Goal: Information Seeking & Learning: Learn about a topic

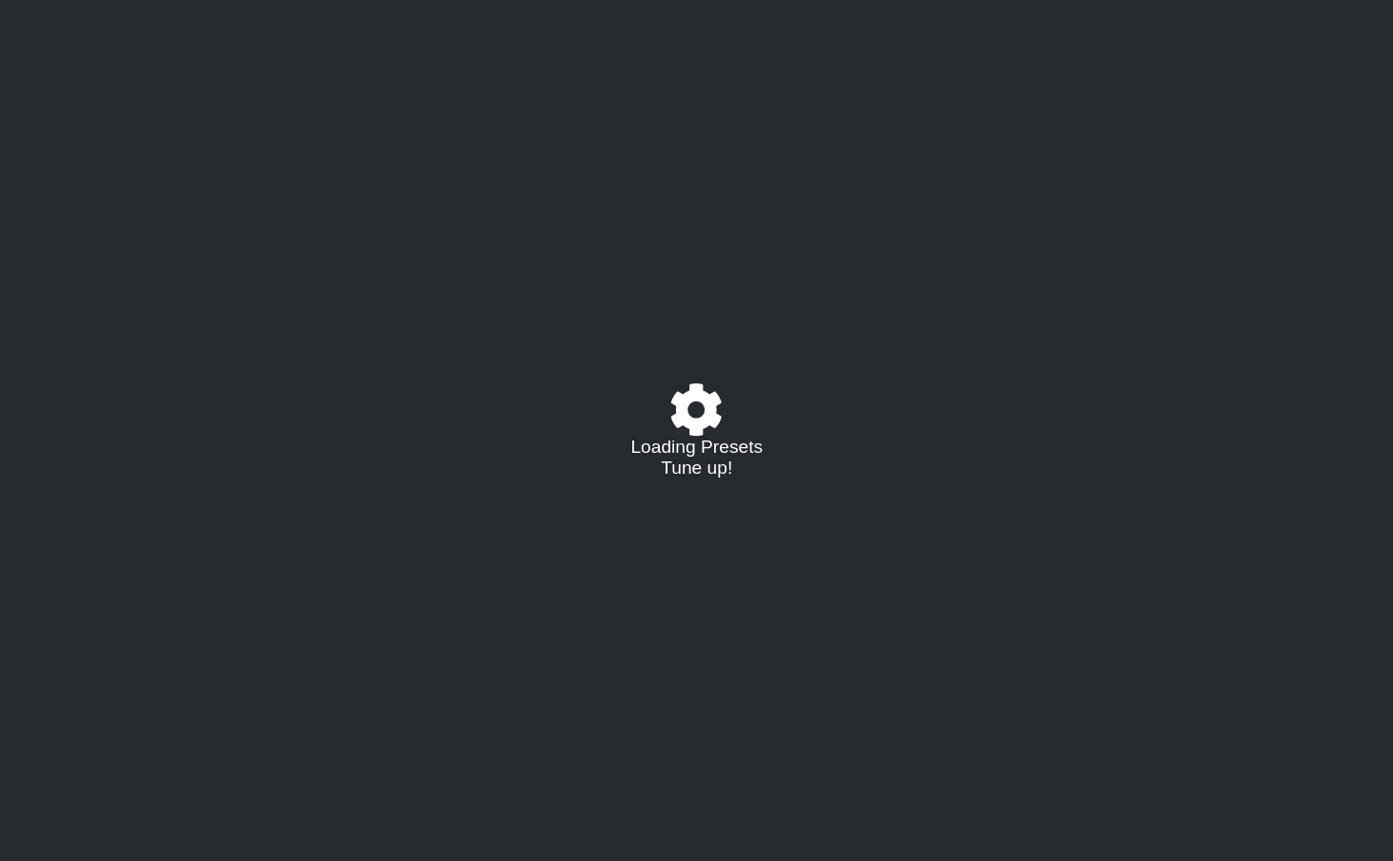
select select "/023927597434"
select select "Eb"
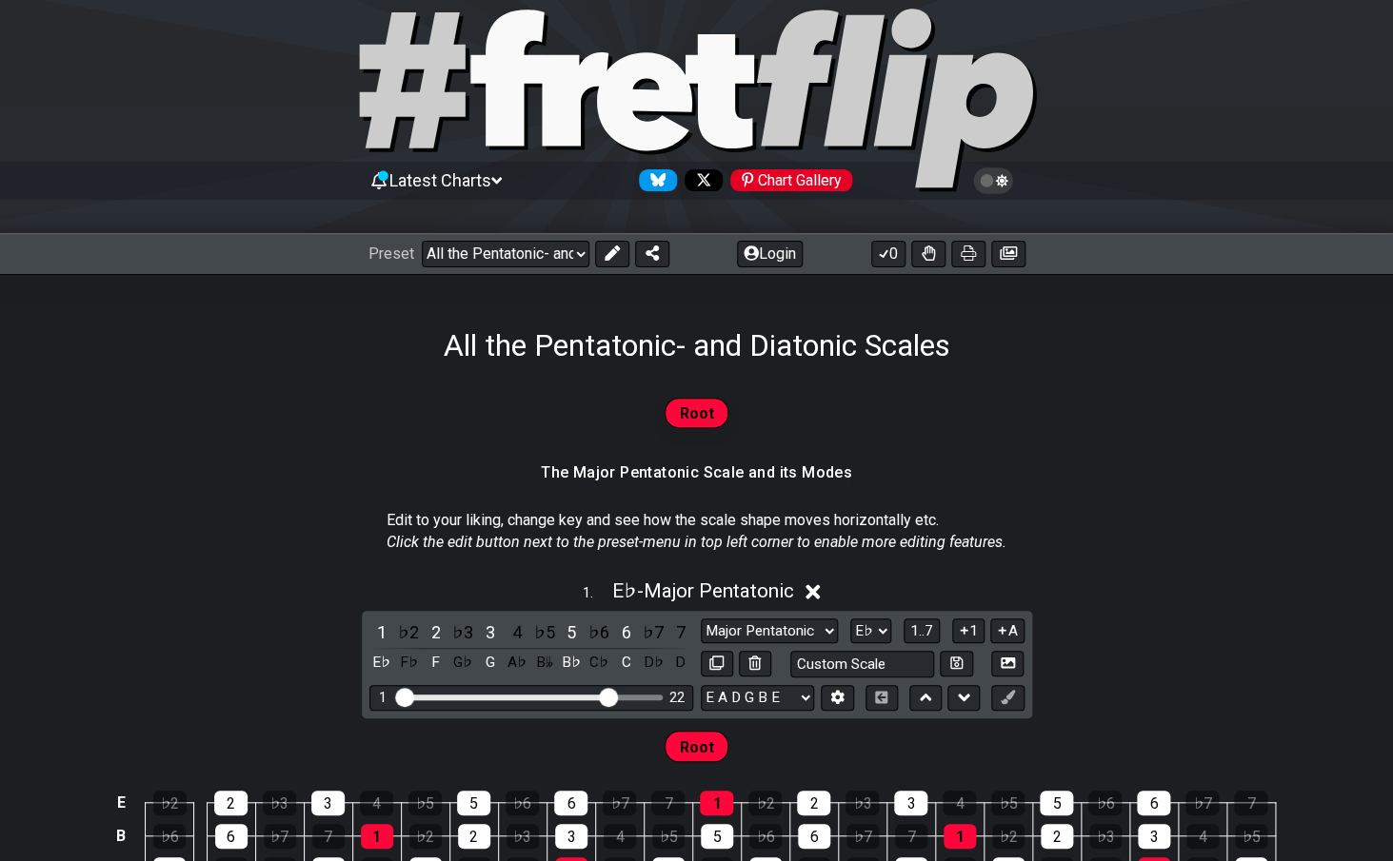
scroll to position [35, 0]
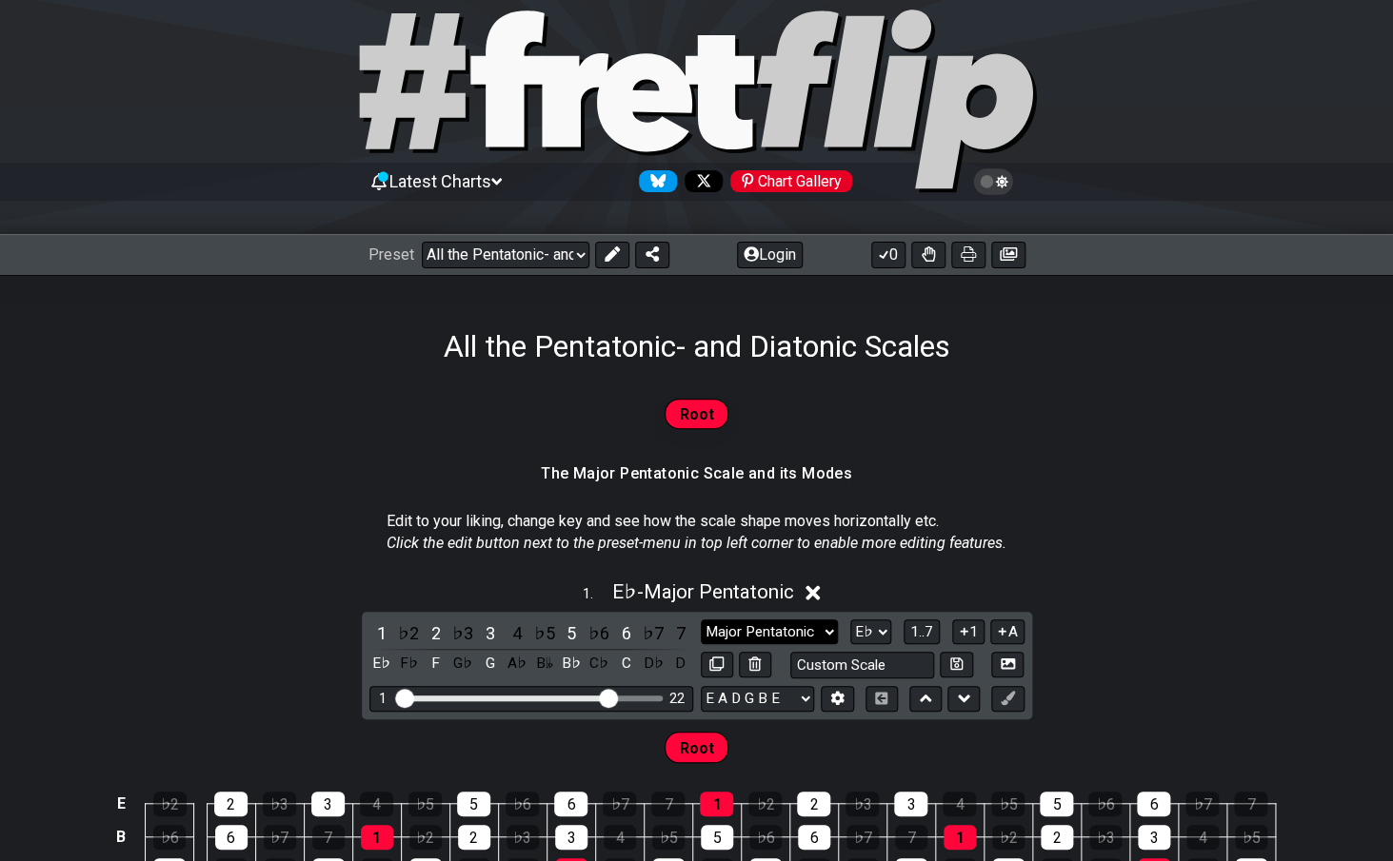
select select "Minor"
click option "Minor" at bounding box center [0, 0] width 0 height 0
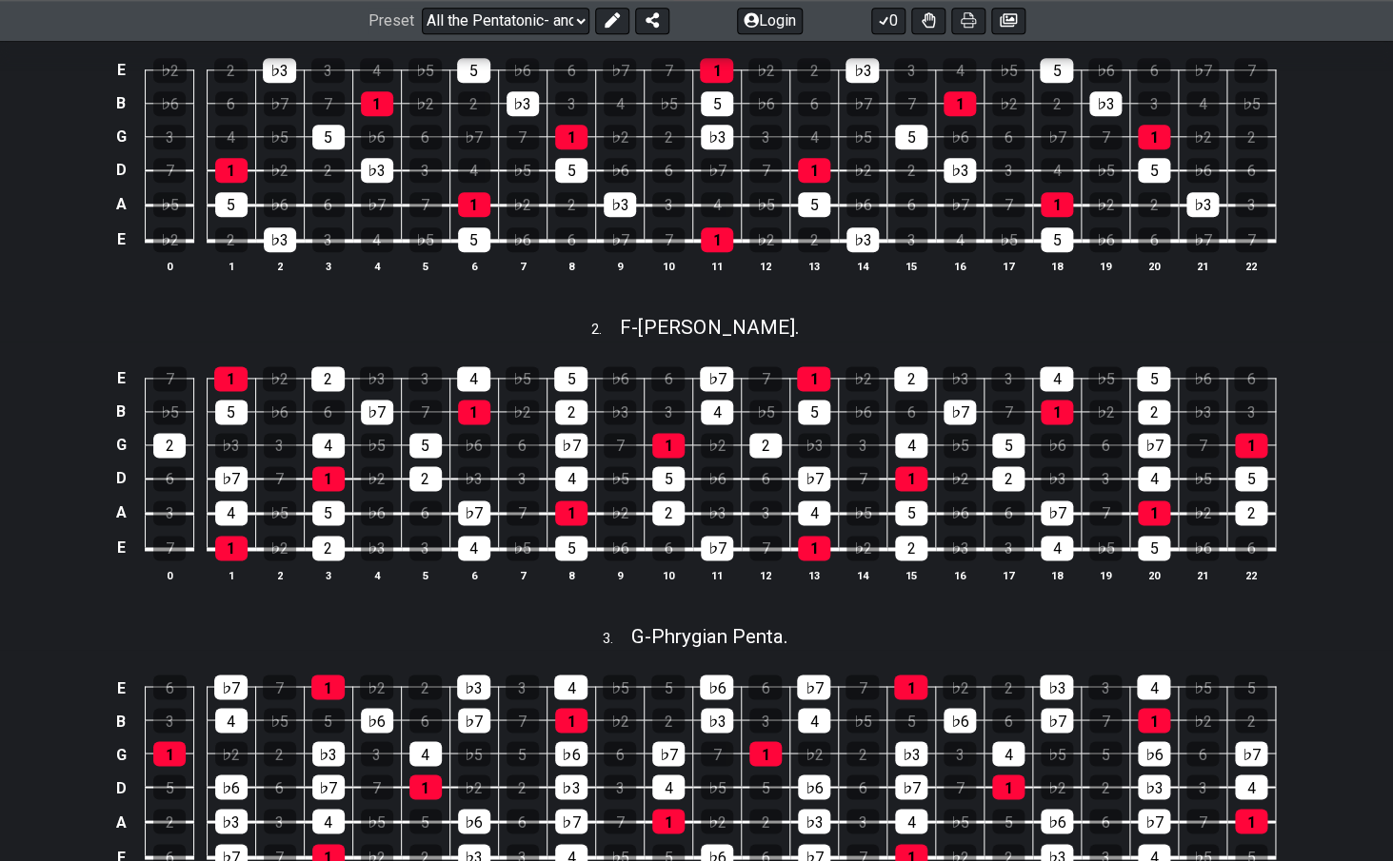
scroll to position [786, 0]
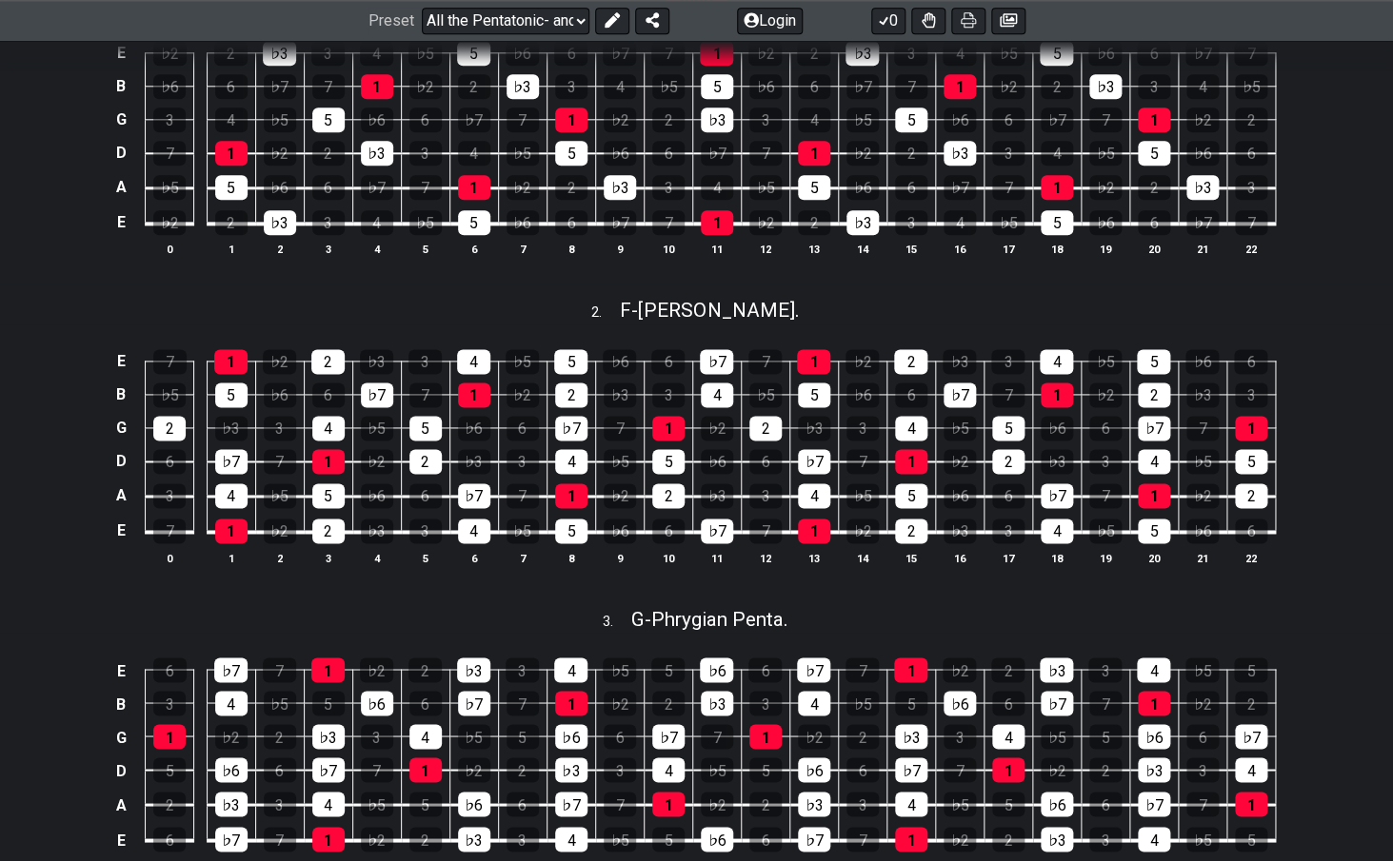
click at [783, 455] on td "6" at bounding box center [765, 445] width 49 height 34
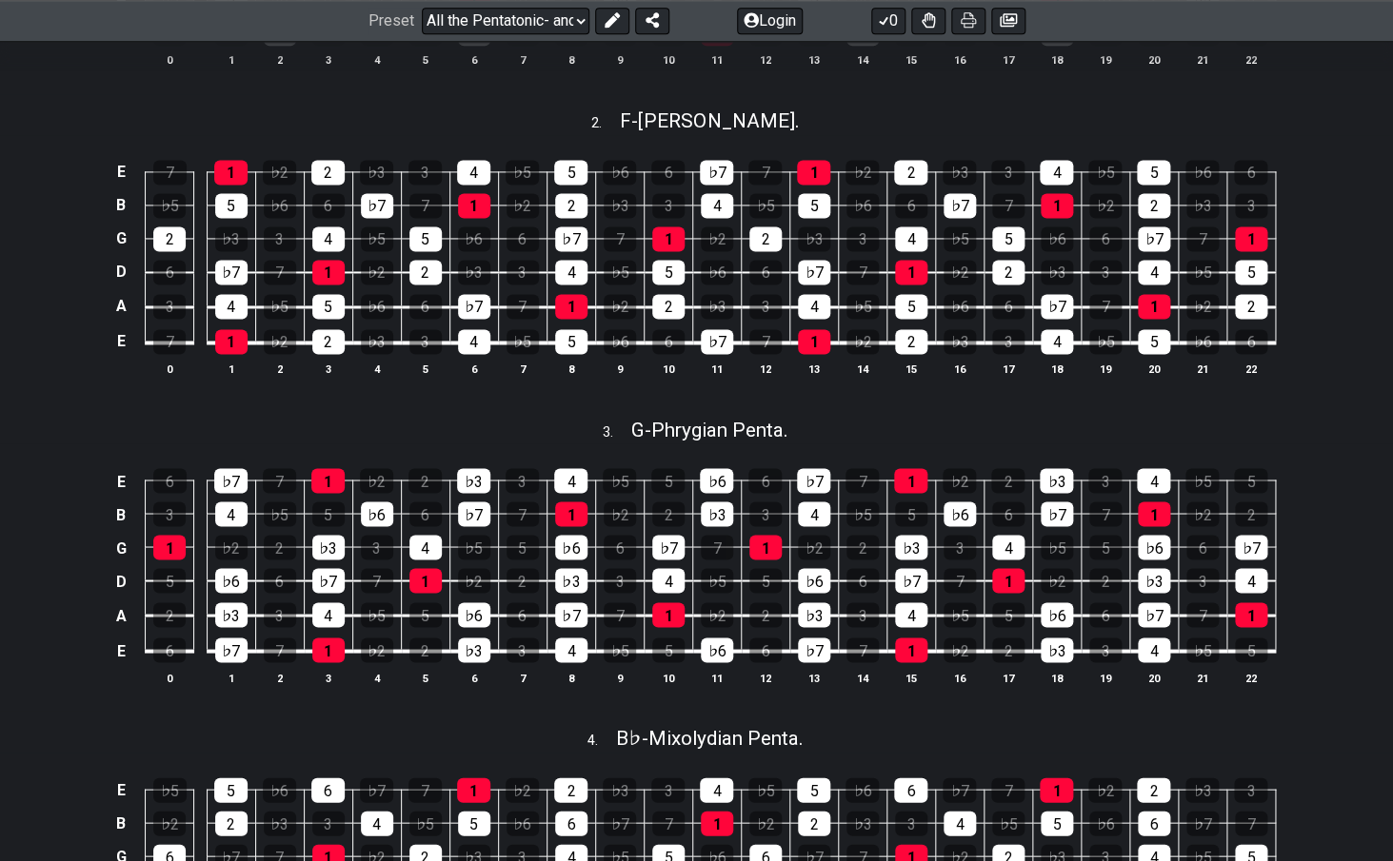
scroll to position [0, 0]
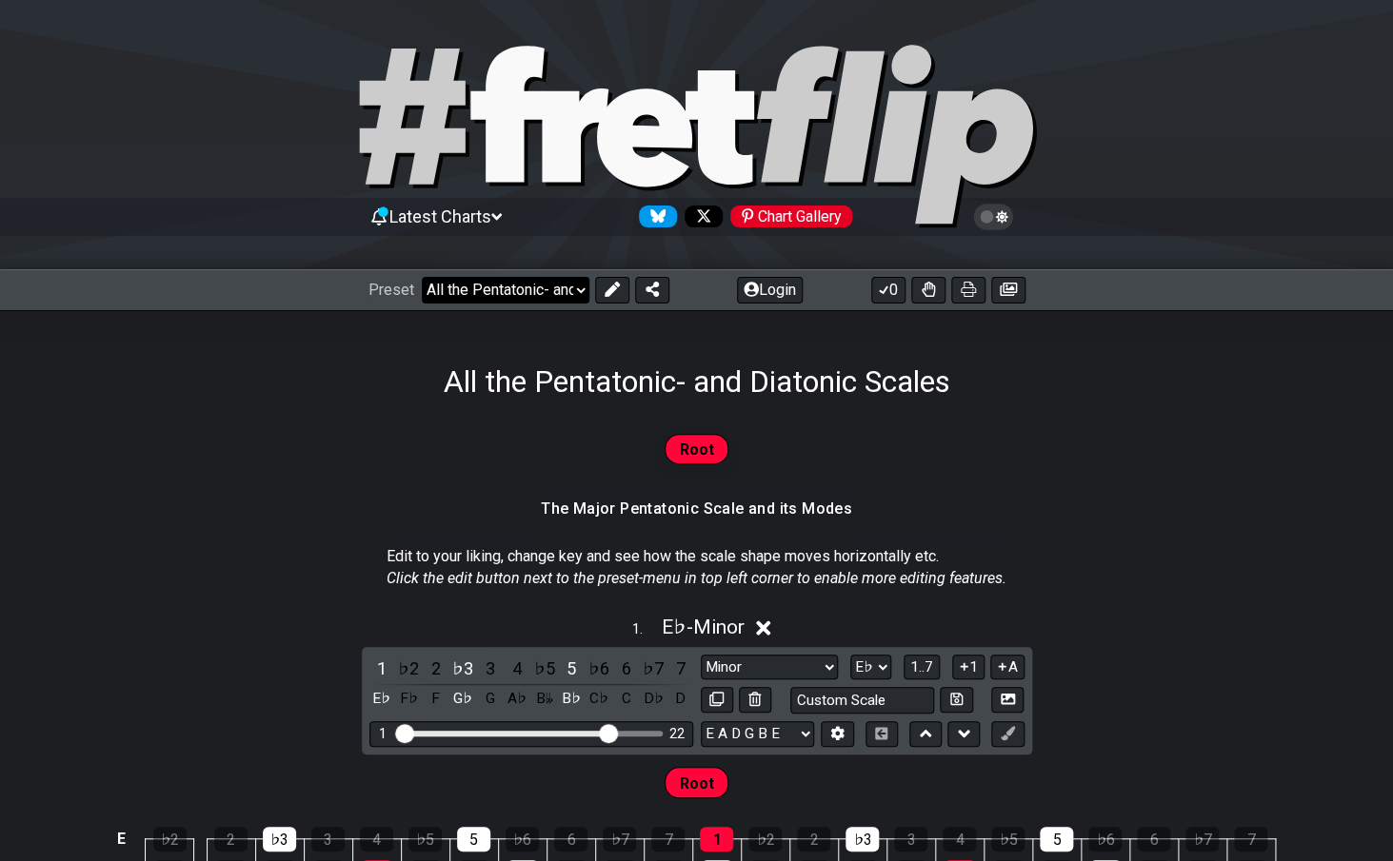
click at [422, 277] on select "Welcome to #fretflip! All the Pentatonic- and Diatonic Scales Custom Preset Min…" at bounding box center [506, 290] width 168 height 27
click option "Shell Voicings" at bounding box center [0, 0] width 0 height 0
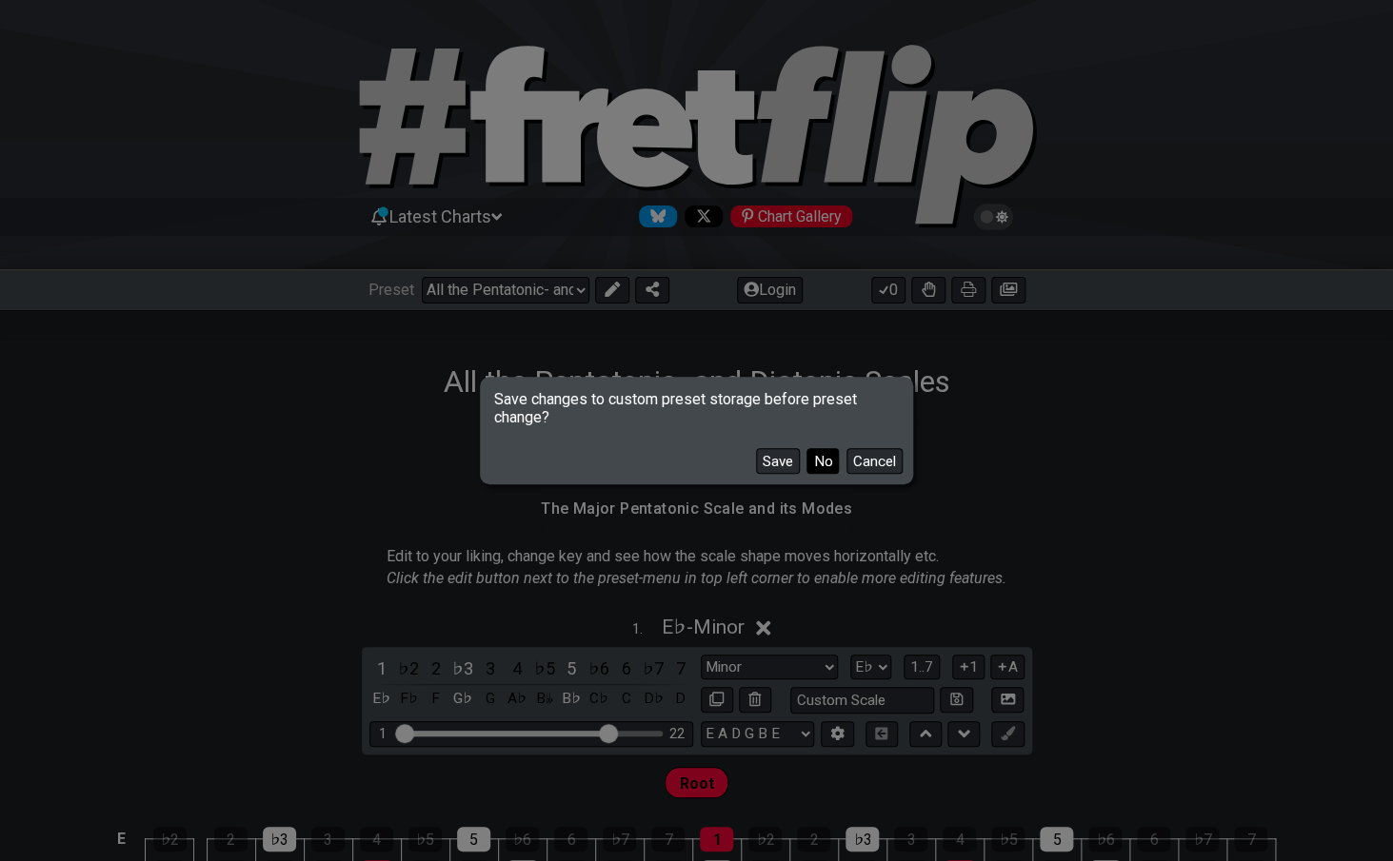
click at [832, 461] on button "No" at bounding box center [822, 461] width 32 height 26
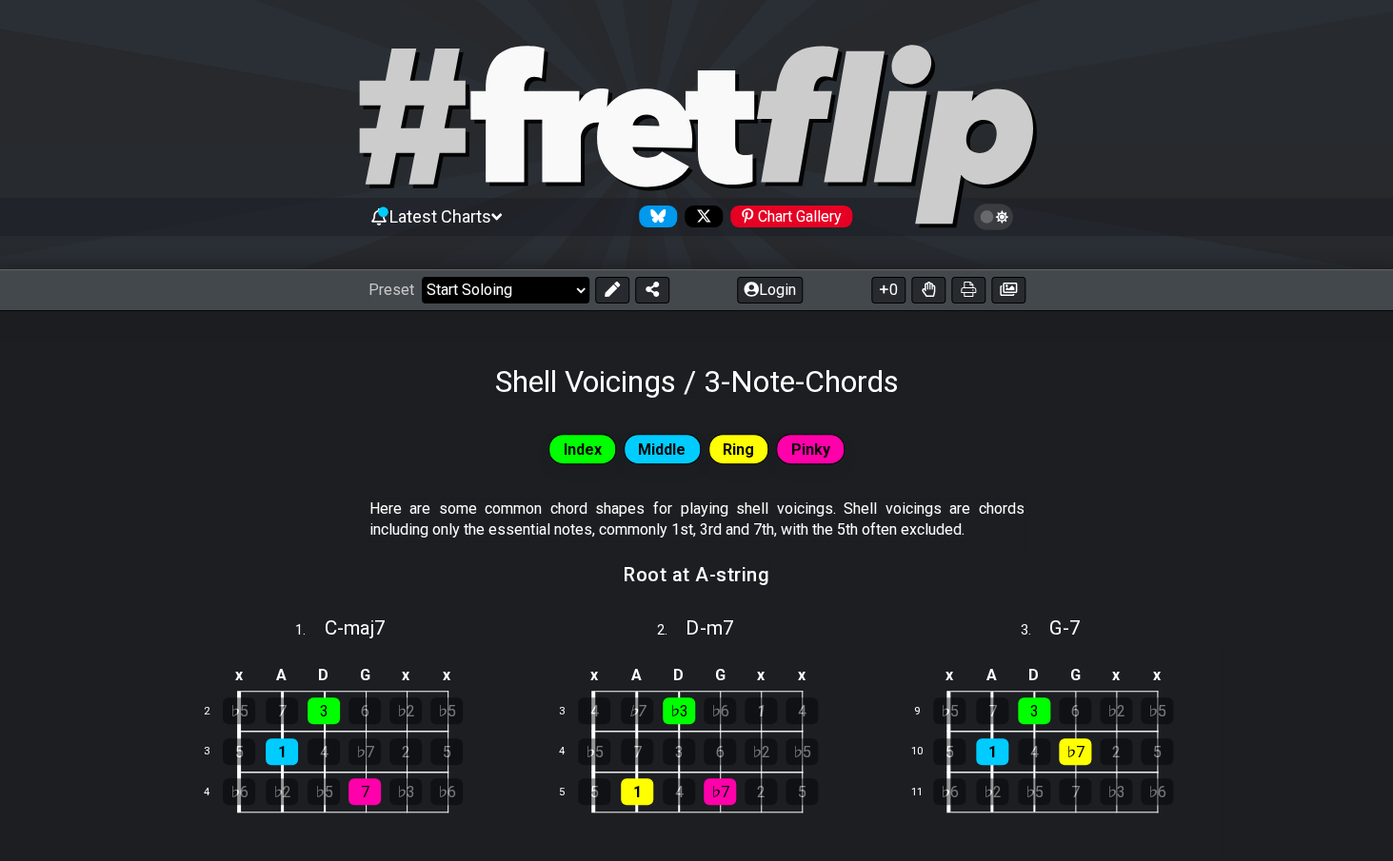
click option "Start Soloing" at bounding box center [0, 0] width 0 height 0
select select "/how-to-solo"
select select "C"
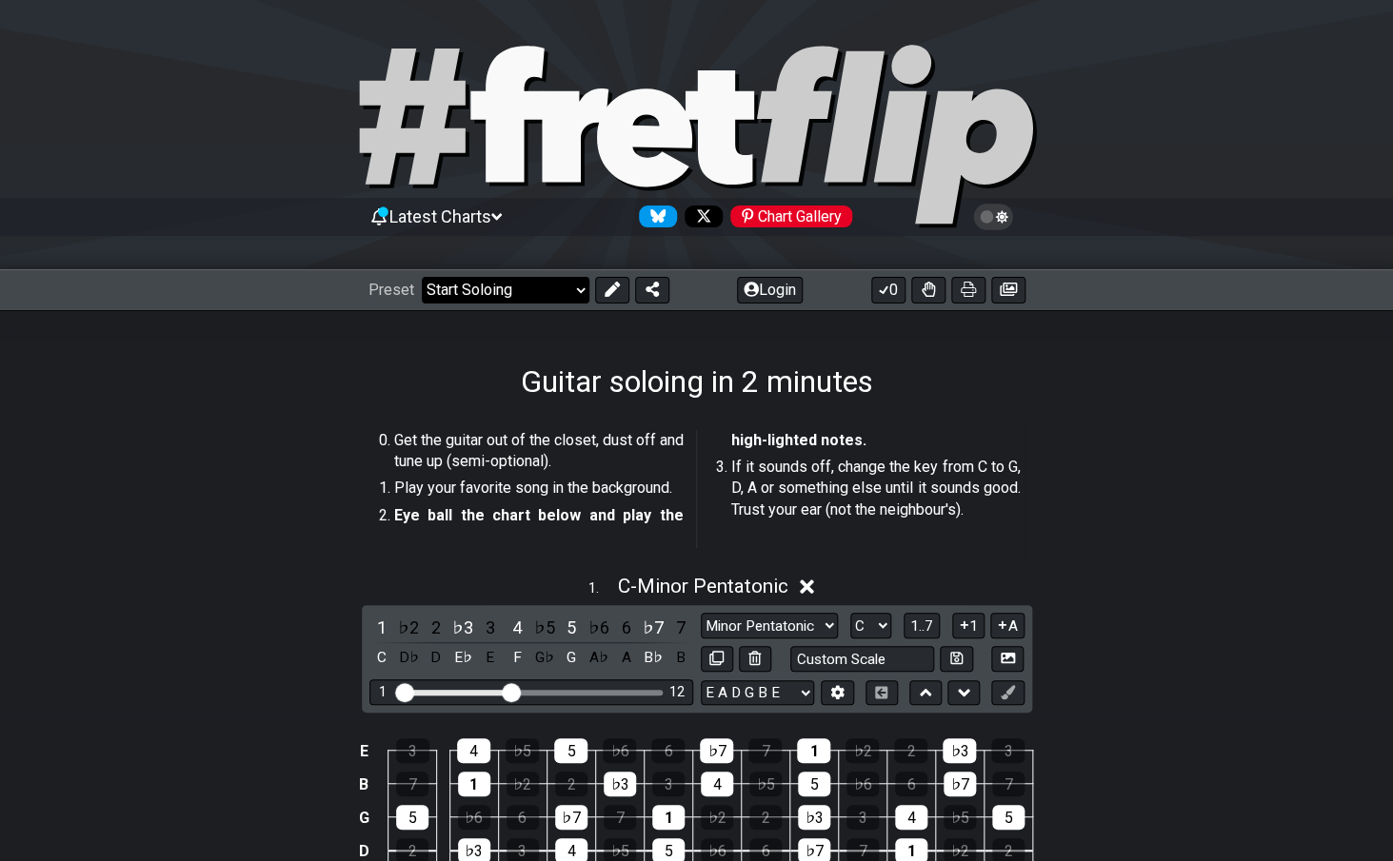
click at [422, 277] on select "Welcome to #fretflip! All the Pentatonic- and Diatonic Scales Custom Preset Min…" at bounding box center [506, 290] width 168 height 27
click option "7th Chords" at bounding box center [0, 0] width 0 height 0
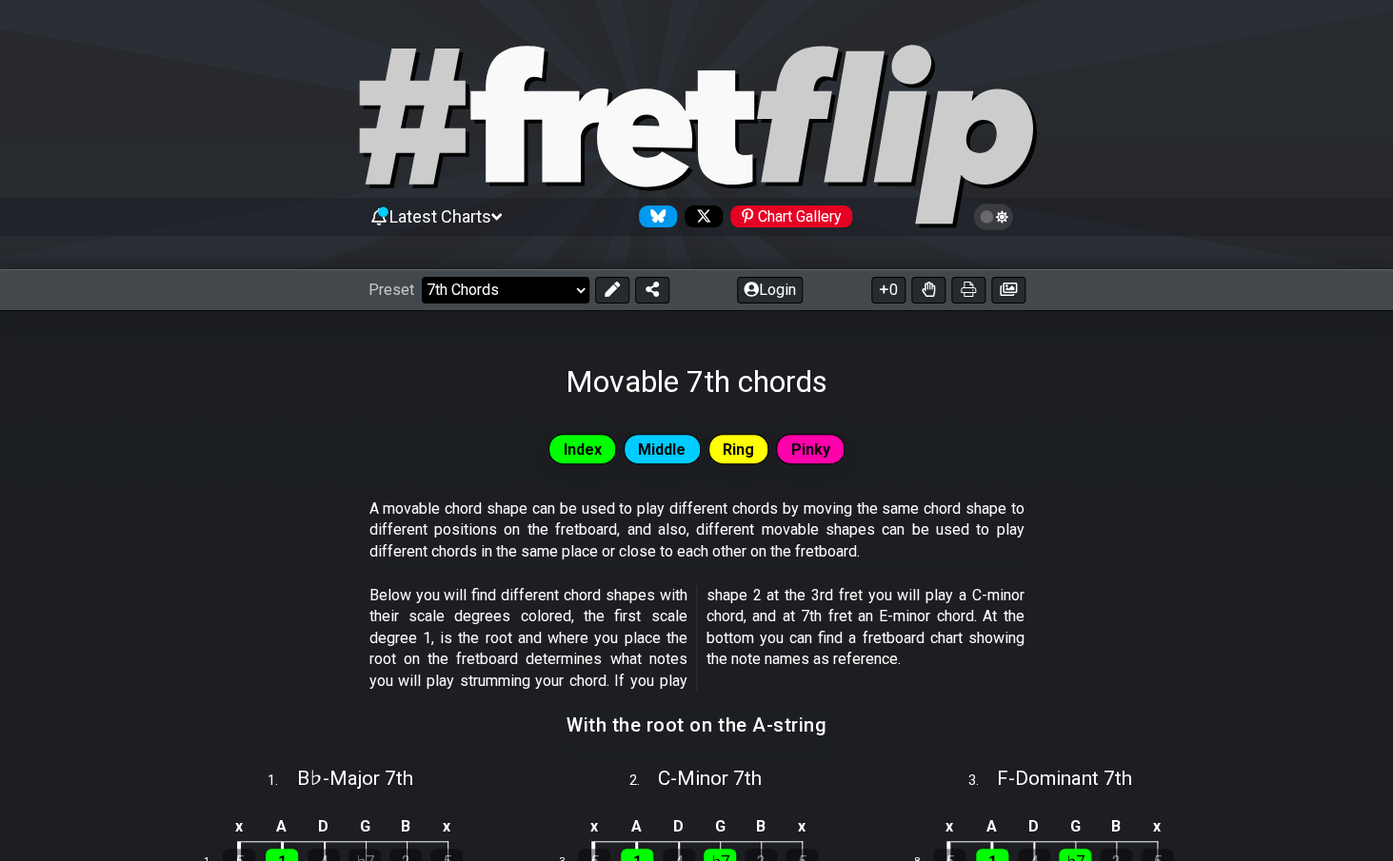
click at [422, 277] on select "Welcome to #fretflip! All the Pentatonic- and Diatonic Scales Custom Preset Min…" at bounding box center [506, 290] width 168 height 27
click option "3NPS and CAGED-shapes" at bounding box center [0, 0] width 0 height 0
select select "/movable-7th-chords"
select select "A"
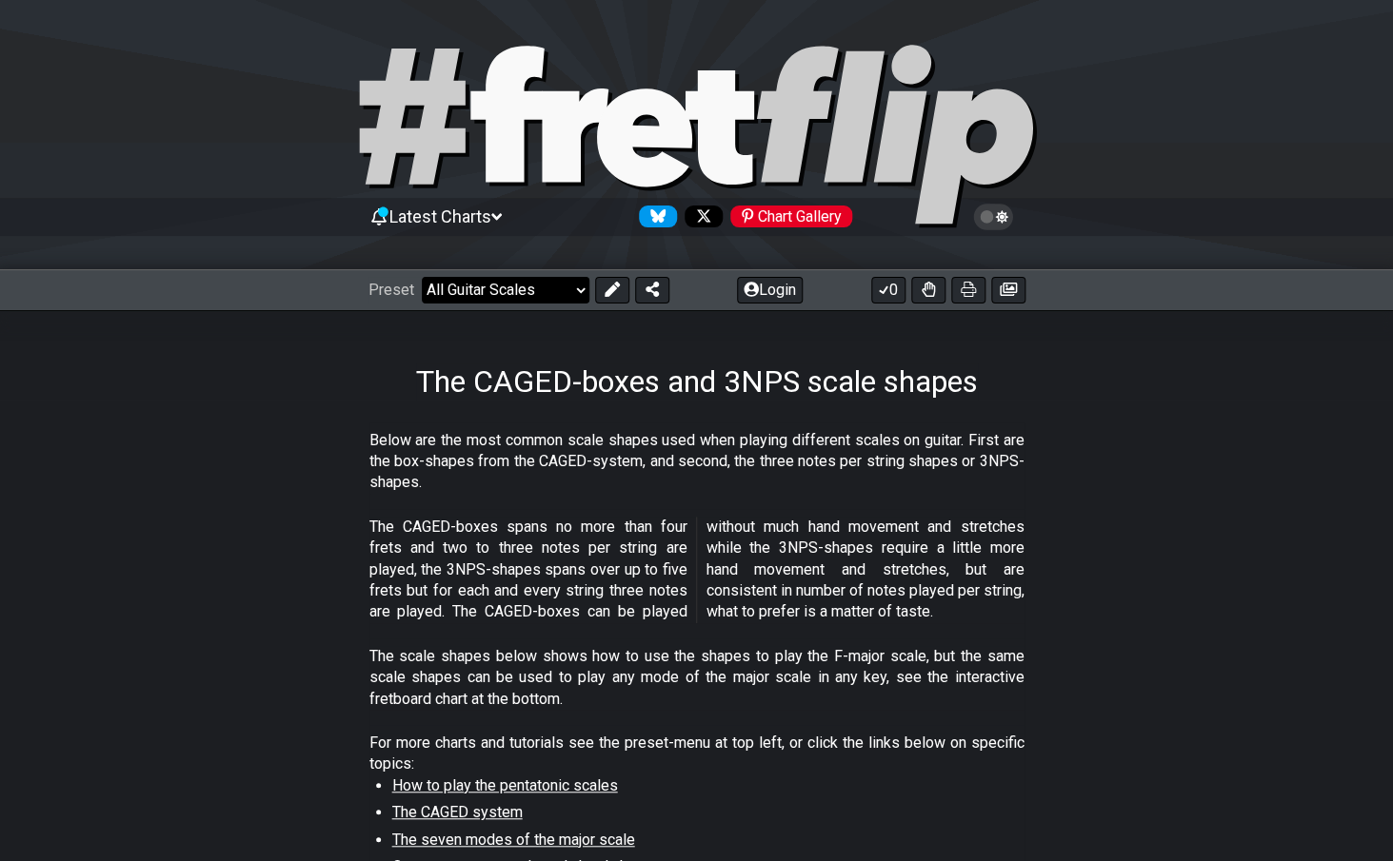
click option "All Guitar Scales" at bounding box center [0, 0] width 0 height 0
select select "/guitar-scales"
select select "C"
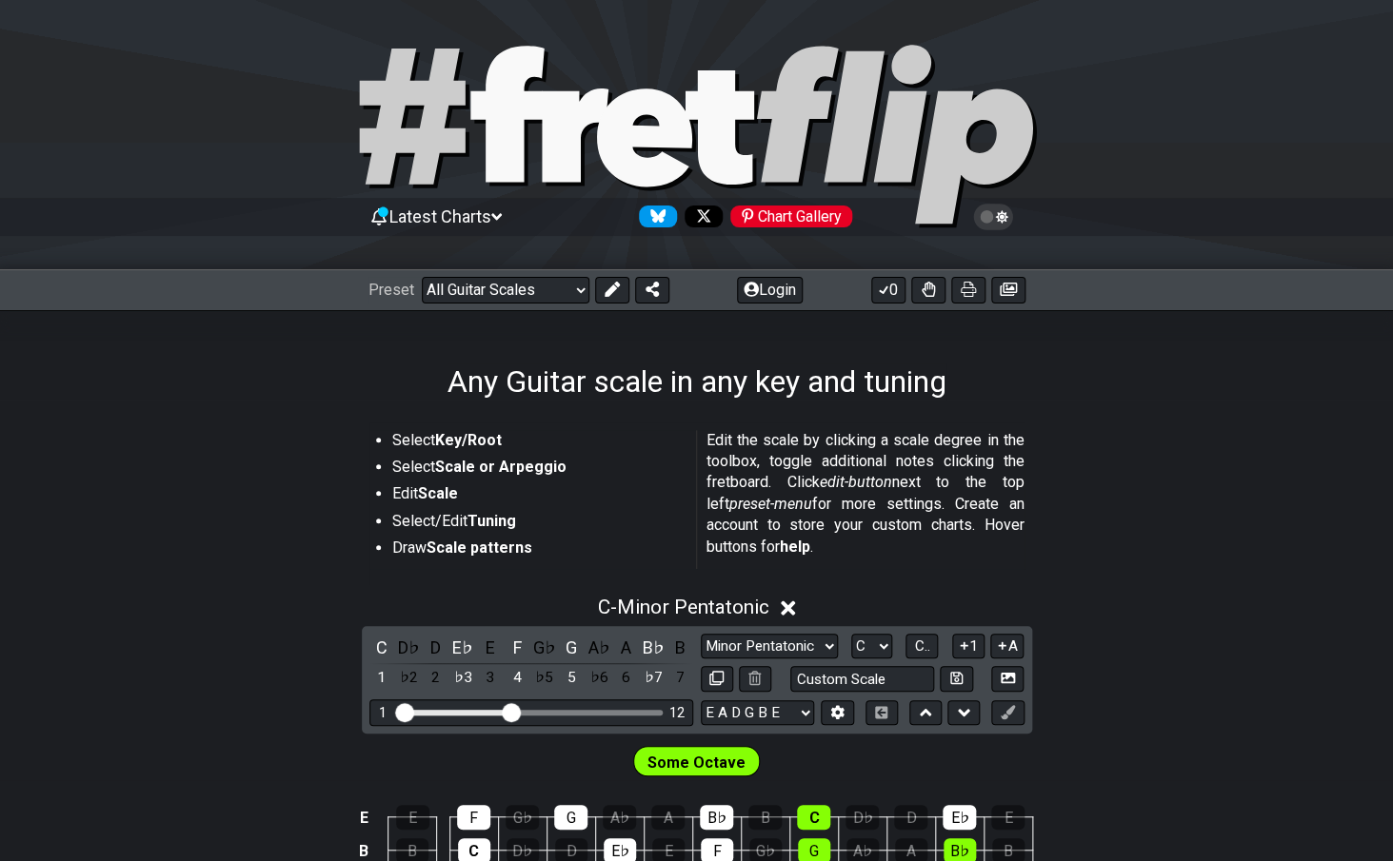
click at [518, 6] on div "Latest Charts Chart Gallery" at bounding box center [696, 135] width 1393 height 270
